Goal: Find specific page/section

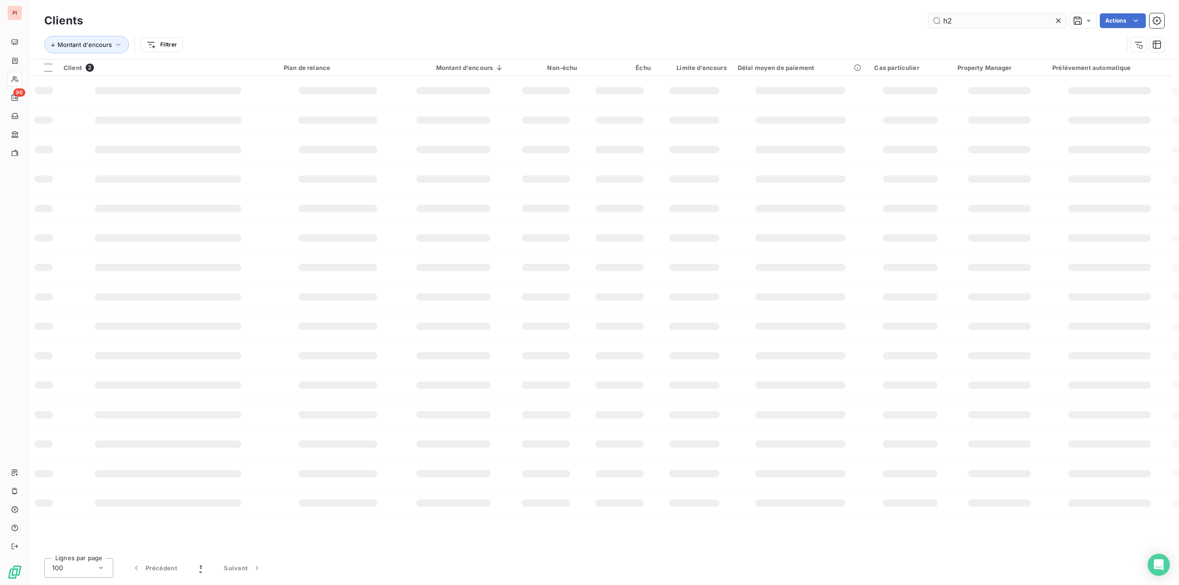
click at [965, 18] on input "h2" at bounding box center [998, 20] width 138 height 15
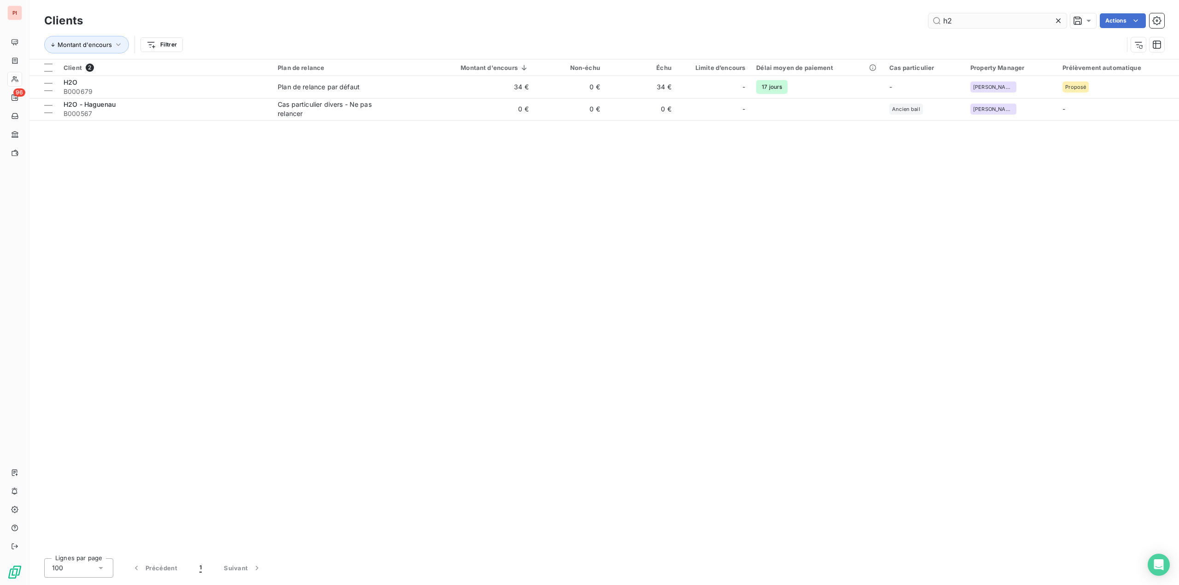
click at [965, 18] on input "h2" at bounding box center [998, 20] width 138 height 15
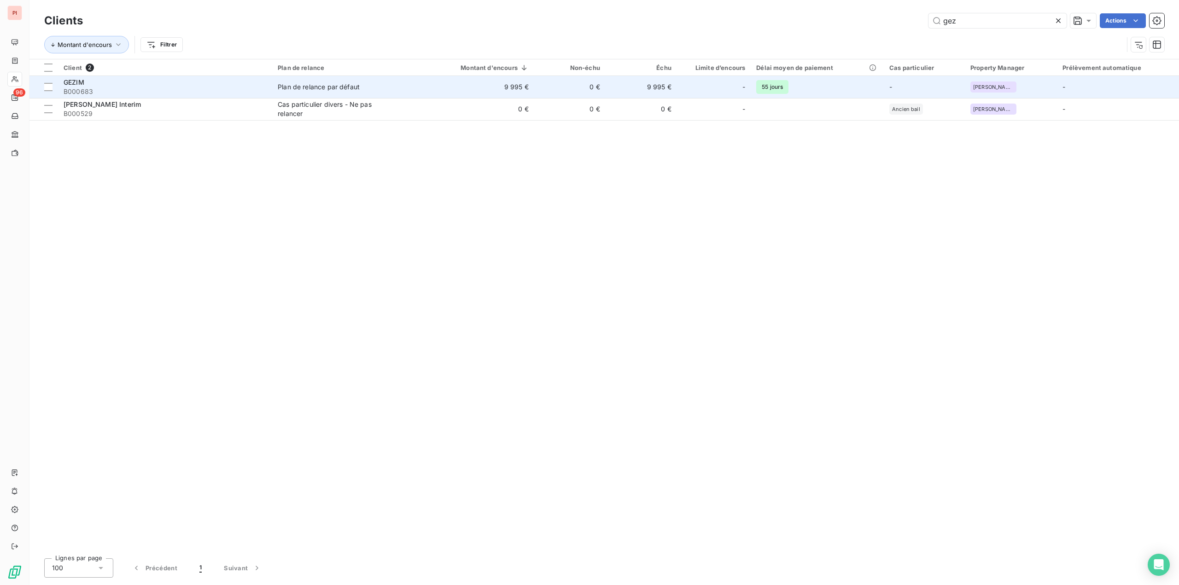
type input "gez"
click at [146, 88] on span "B000683" at bounding box center [165, 91] width 203 height 9
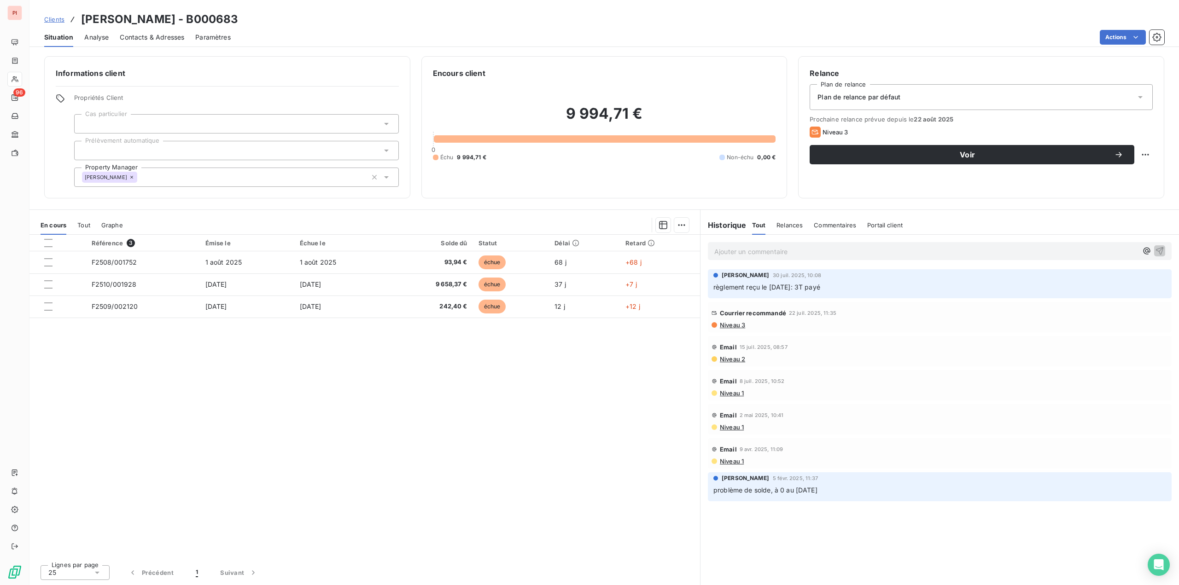
click at [131, 38] on span "Contacts & Adresses" at bounding box center [152, 37] width 64 height 9
